Goal: Feedback & Contribution: Leave review/rating

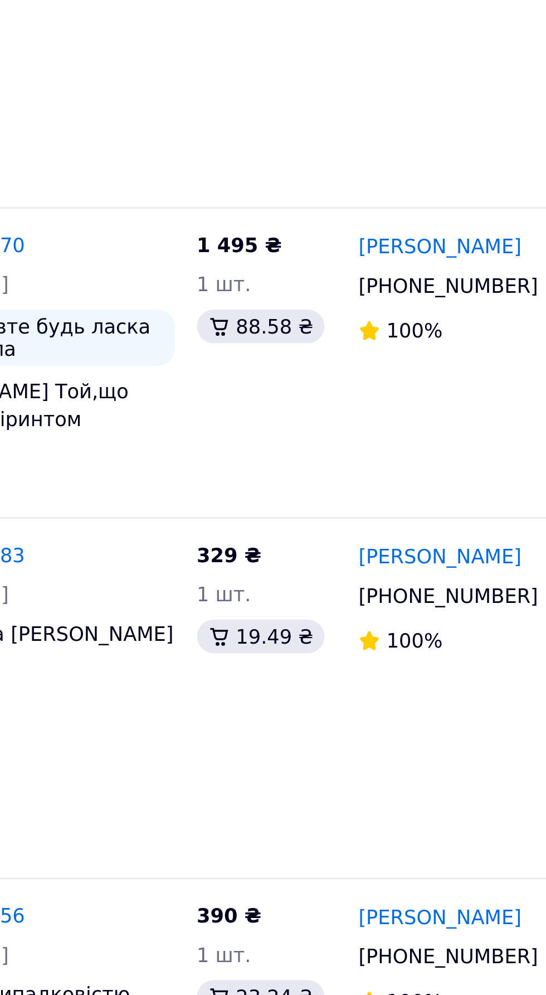
scroll to position [558, 0]
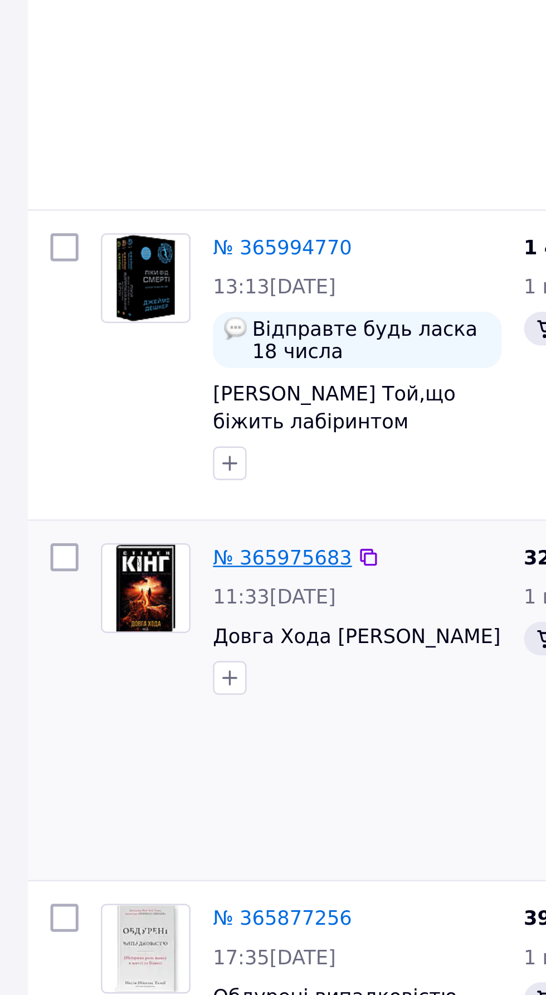
click at [122, 374] on link "№ 365975683" at bounding box center [112, 378] width 55 height 9
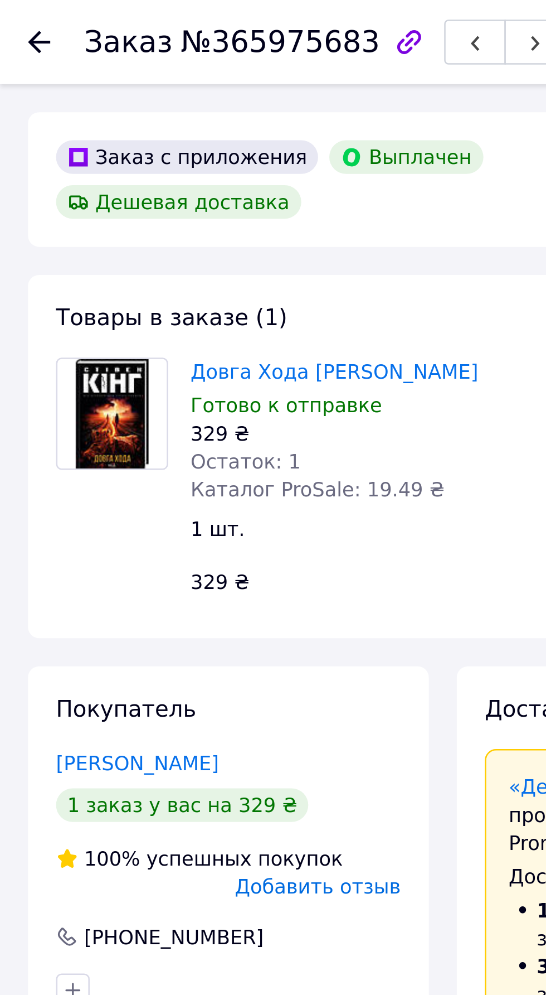
click at [149, 348] on span "Добавить отзыв" at bounding box center [127, 352] width 66 height 9
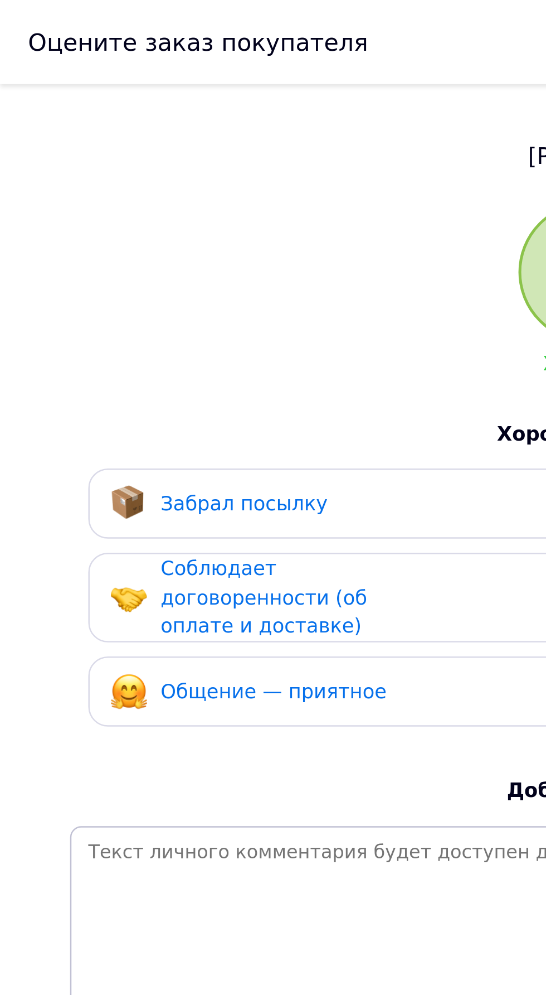
click at [121, 198] on span "Забрал посылку" at bounding box center [97, 200] width 66 height 9
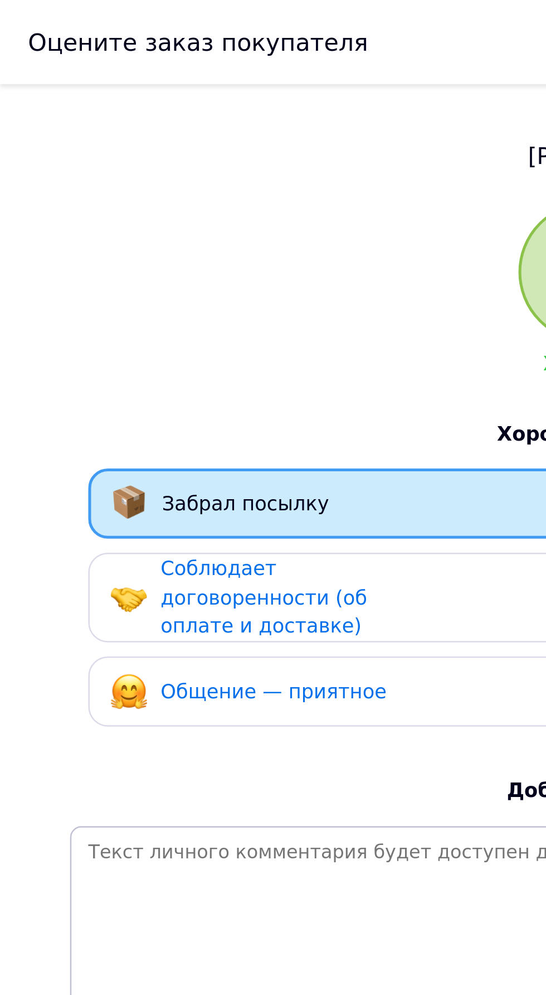
click at [125, 227] on span "Соблюдает договоренности (об оплате и доставке)" at bounding box center [105, 237] width 82 height 32
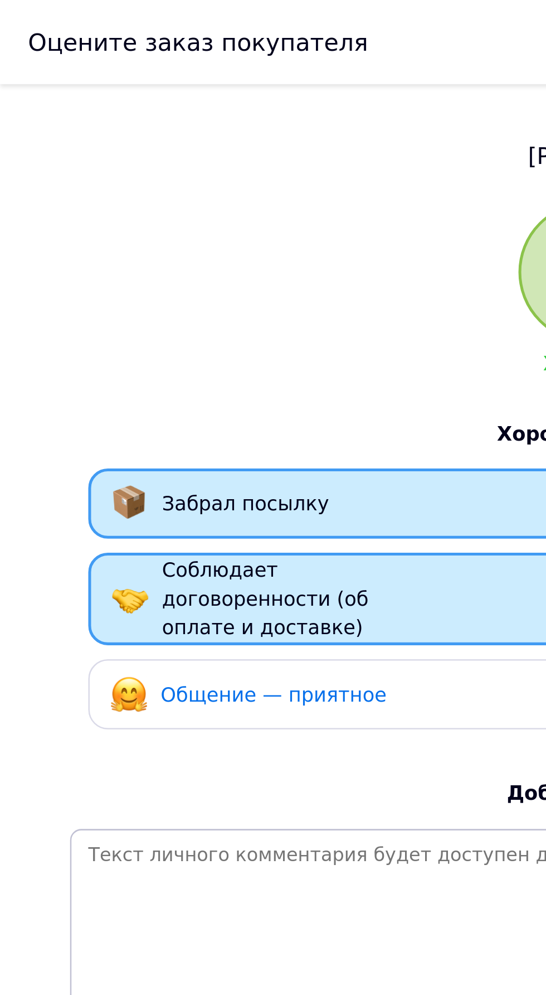
click at [124, 271] on span "Общение — приятное" at bounding box center [109, 275] width 90 height 9
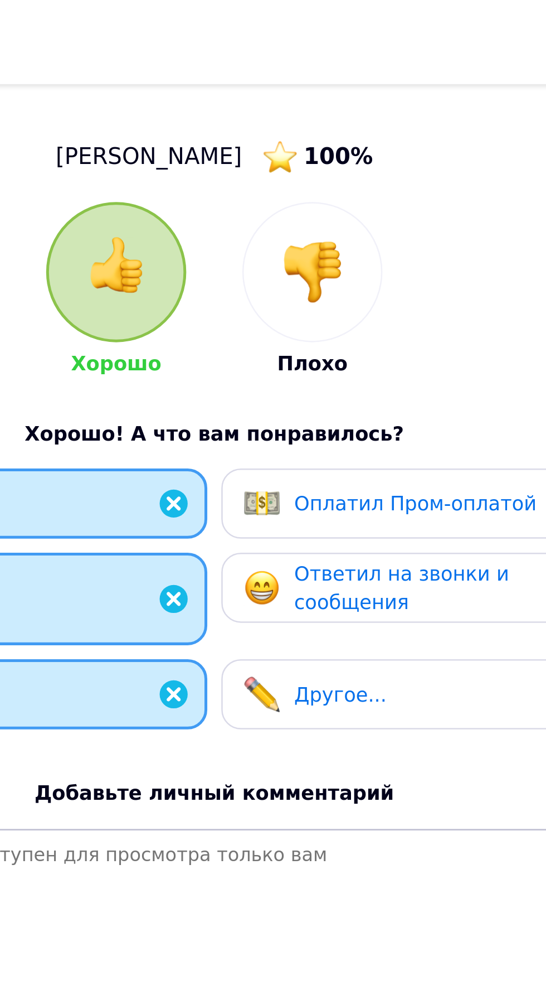
click at [355, 203] on span "Оплатил Пром-оплатой" at bounding box center [353, 200] width 96 height 9
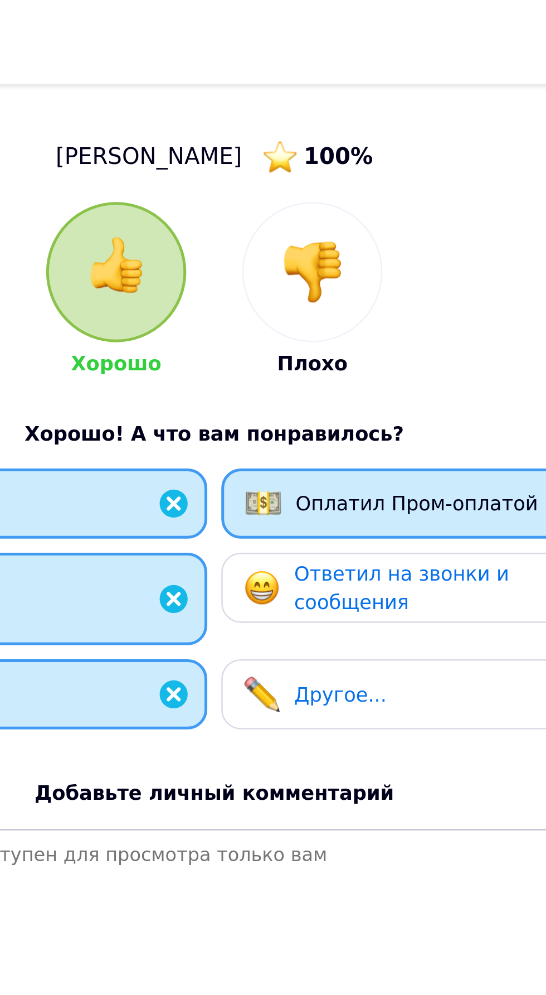
click at [353, 231] on span "Ответил на звонки и сообщения" at bounding box center [347, 234] width 85 height 21
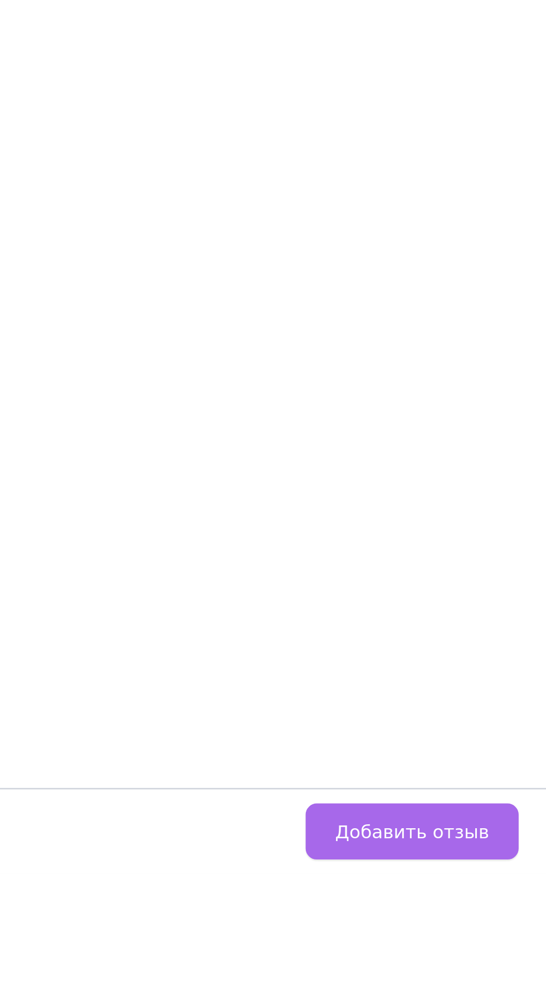
click at [503, 982] on span "Добавить отзыв" at bounding box center [492, 978] width 61 height 8
